Goal: Task Accomplishment & Management: Use online tool/utility

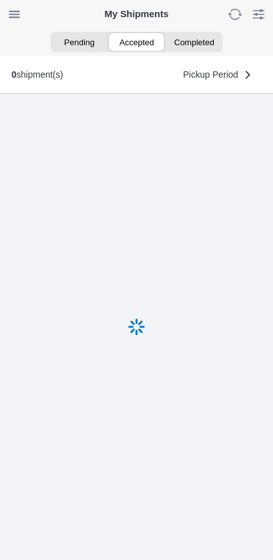
click at [139, 47] on ion-segment-button "Accepted" at bounding box center [136, 42] width 57 height 18
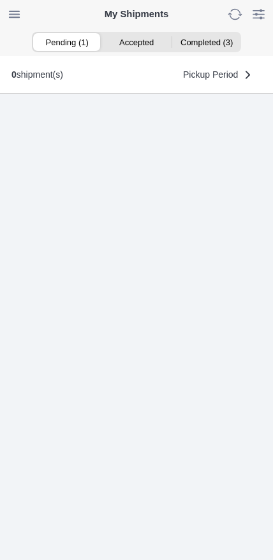
click at [52, 41] on ion-segment-button "Pending (1)" at bounding box center [66, 42] width 69 height 18
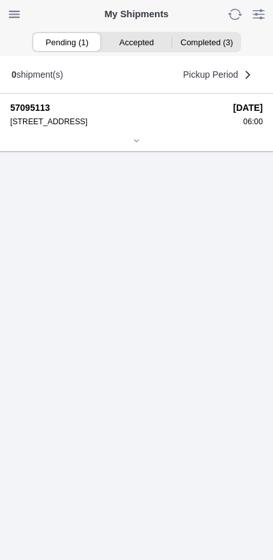
click at [135, 145] on icon at bounding box center [137, 141] width 8 height 8
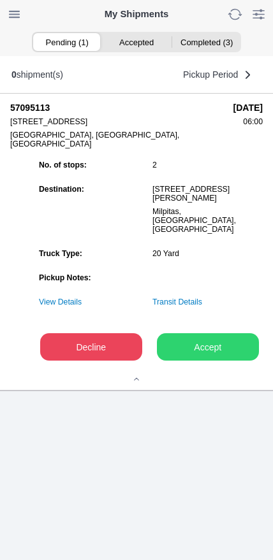
click at [0, 0] on slot "Accept" at bounding box center [0, 0] width 0 height 0
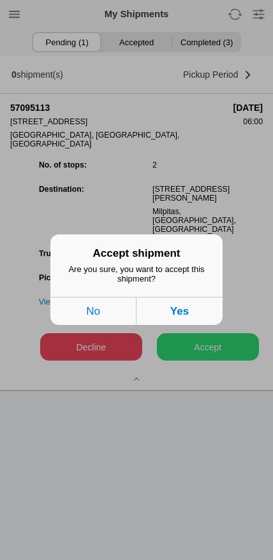
click at [200, 317] on button "Yes" at bounding box center [179, 312] width 86 height 28
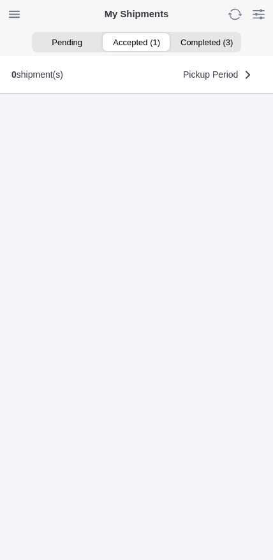
click at [145, 40] on ion-segment-button "Accepted (1)" at bounding box center [135, 42] width 69 height 18
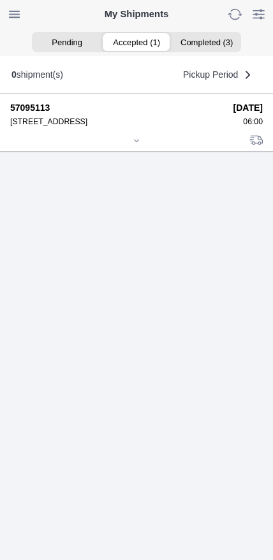
click at [138, 145] on icon at bounding box center [137, 141] width 8 height 8
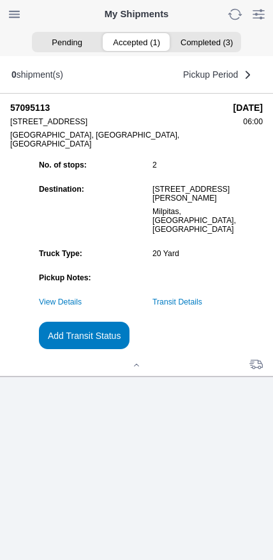
click at [0, 0] on slot "Add Transit Status" at bounding box center [0, 0] width 0 height 0
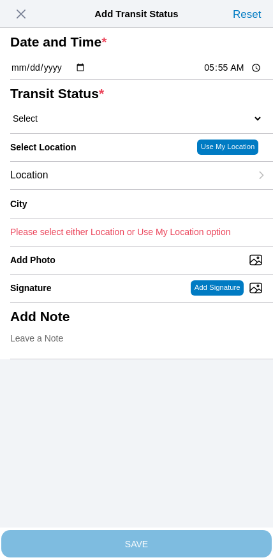
click at [220, 75] on input "05:55" at bounding box center [233, 67] width 60 height 13
type input "06:00"
click at [74, 124] on select "Select Arrive at Drop Off Arrive at Pickup Break Start Break Stop Depart Drop O…" at bounding box center [136, 118] width 252 height 11
select select "ARVPULOC"
click at [82, 218] on div "City" at bounding box center [80, 204] width 141 height 28
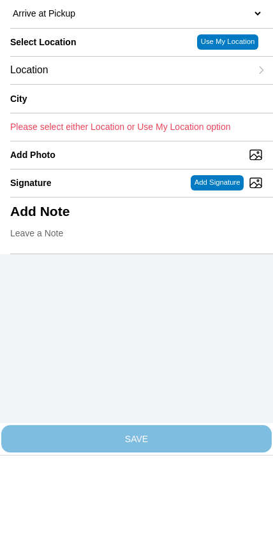
click at [108, 162] on div "Location" at bounding box center [130, 175] width 240 height 27
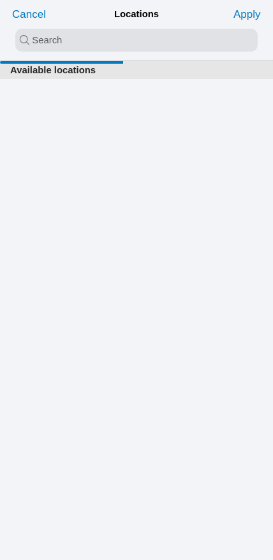
click at [123, 45] on input "search text" at bounding box center [136, 40] width 242 height 23
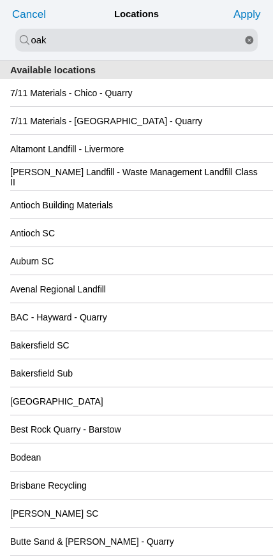
type input "oak"
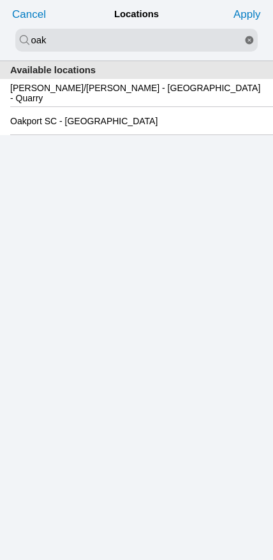
click at [0, 0] on slot "Oakport SC - [GEOGRAPHIC_DATA]" at bounding box center [0, 0] width 0 height 0
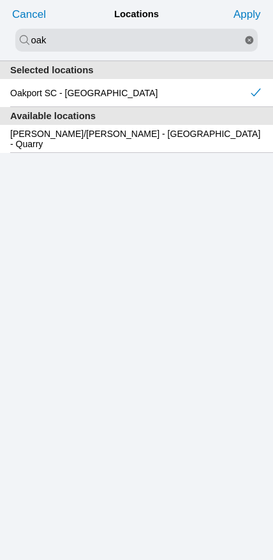
click at [0, 0] on slot "Apply" at bounding box center [0, 0] width 0 height 0
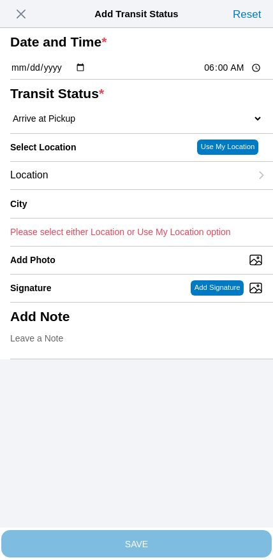
type input "[GEOGRAPHIC_DATA]"
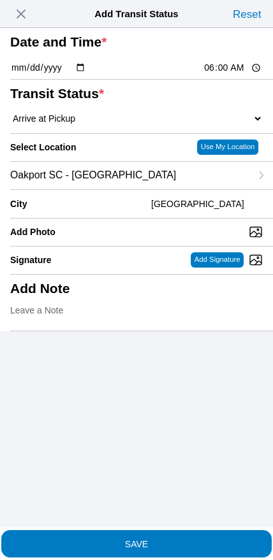
click at [173, 539] on span "SAVE" at bounding box center [136, 543] width 252 height 9
